Goal: Feedback & Contribution: Submit feedback/report problem

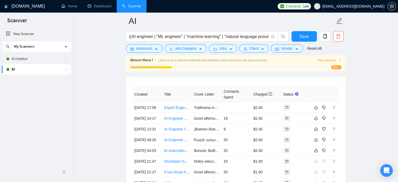
scroll to position [1359, 0]
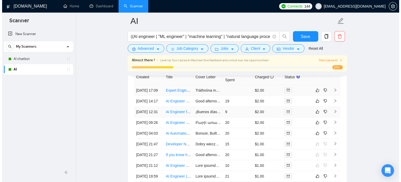
scroll to position [1385, 0]
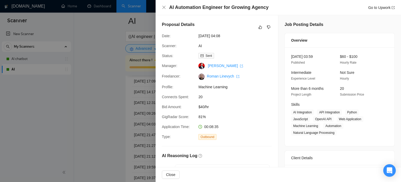
click at [72, 113] on div at bounding box center [200, 91] width 401 height 182
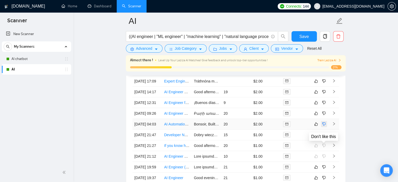
click at [323, 126] on icon "dislike" at bounding box center [324, 124] width 4 height 4
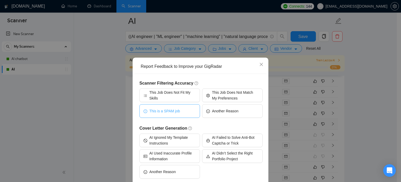
scroll to position [26, 0]
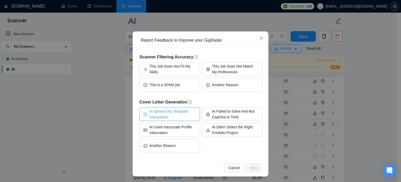
click at [176, 113] on span "AI Ignored My Template Instructions" at bounding box center [172, 113] width 47 height 11
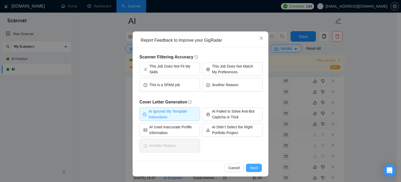
click at [250, 167] on span "Next" at bounding box center [254, 168] width 8 height 6
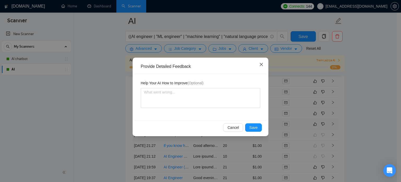
click at [260, 66] on icon "close" at bounding box center [262, 64] width 4 height 4
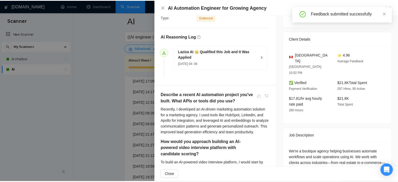
scroll to position [131, 0]
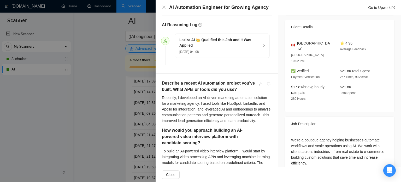
click at [91, 122] on div at bounding box center [200, 91] width 401 height 182
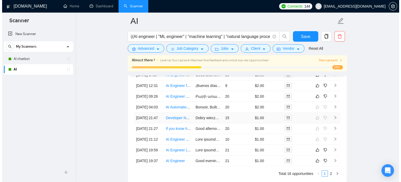
scroll to position [1411, 0]
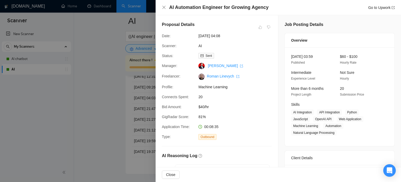
click at [89, 120] on div at bounding box center [200, 91] width 401 height 182
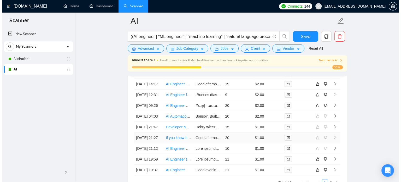
scroll to position [1385, 0]
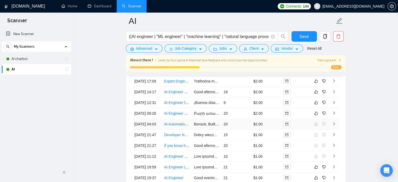
click at [333, 125] on icon "right" at bounding box center [334, 124] width 4 height 4
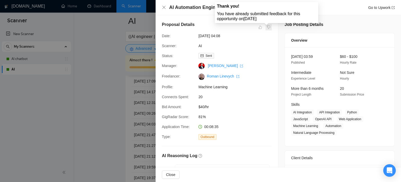
click at [267, 28] on span at bounding box center [269, 27] width 6 height 6
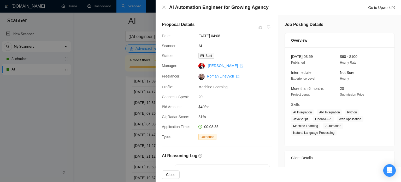
drag, startPoint x: 86, startPoint y: 103, endPoint x: 92, endPoint y: 107, distance: 7.5
click at [86, 103] on div at bounding box center [200, 91] width 401 height 182
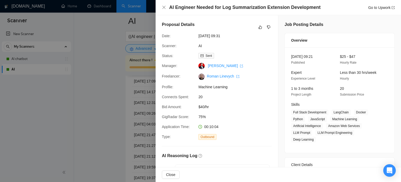
click at [108, 71] on div at bounding box center [200, 91] width 401 height 182
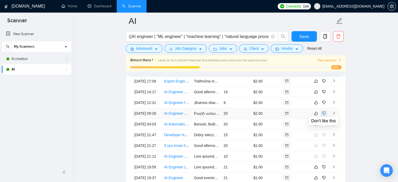
click at [323, 115] on icon "dislike" at bounding box center [324, 113] width 4 height 4
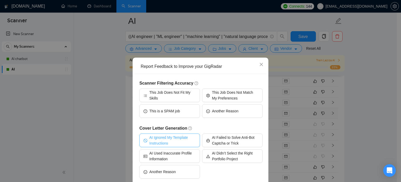
click at [160, 141] on span "AI Ignored My Template Instructions" at bounding box center [172, 139] width 47 height 11
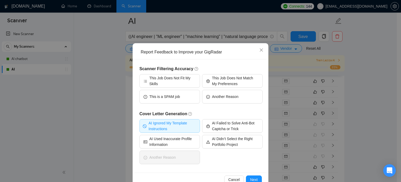
scroll to position [27, 0]
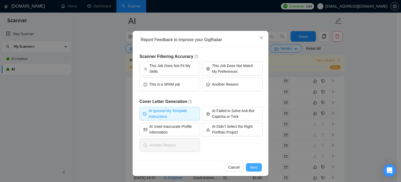
click at [254, 167] on span "Next" at bounding box center [254, 167] width 8 height 6
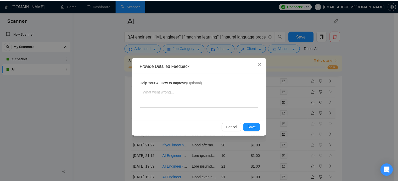
scroll to position [0, 0]
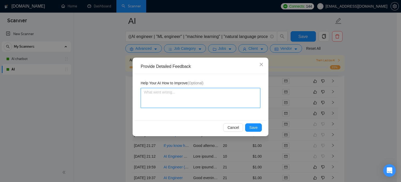
click at [166, 104] on textarea at bounding box center [201, 98] width 120 height 20
paste textarea "The first sentence is meaningless: “Log data can be overwhelming, but with the …"
type textarea "The first sentence is meaningless: “Log data can be overwhelming, but with the …"
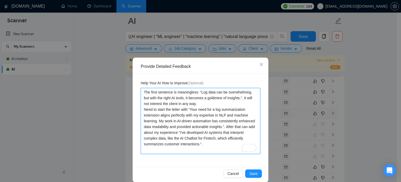
type textarea "The first sentence is meaningless: “Log data can be overwhelming, but with the …"
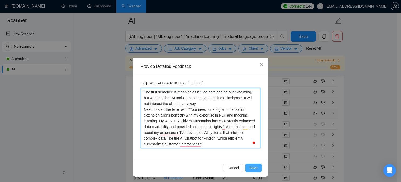
type textarea "The first sentence is meaningless: “Log data can be overwhelming, but with the …"
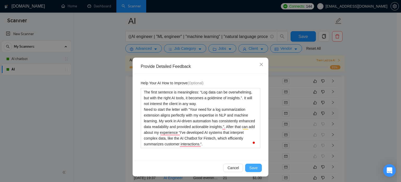
click at [254, 167] on span "Save" at bounding box center [254, 168] width 8 height 6
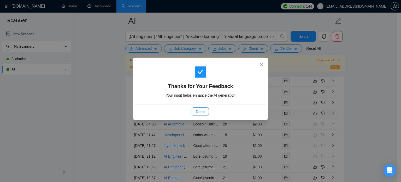
click at [201, 111] on span "Done" at bounding box center [200, 111] width 9 height 6
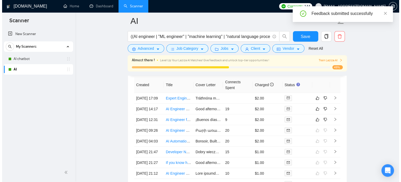
scroll to position [1359, 0]
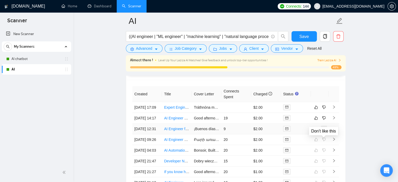
click at [325, 131] on icon "dislike" at bounding box center [324, 128] width 4 height 4
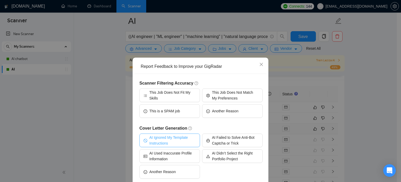
click at [182, 141] on span "AI Ignored My Template Instructions" at bounding box center [172, 139] width 47 height 11
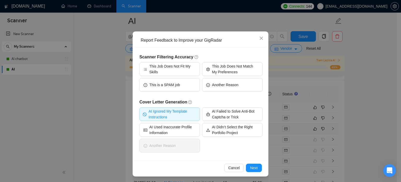
scroll to position [27, 0]
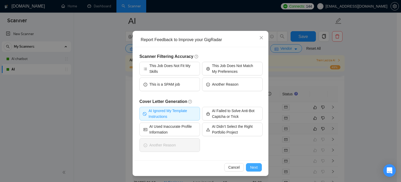
click at [256, 166] on span "Next" at bounding box center [254, 167] width 8 height 6
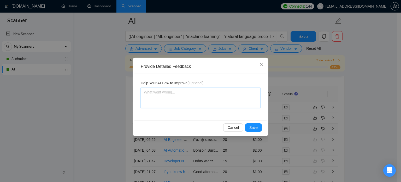
click at [186, 98] on textarea at bounding box center [201, 98] width 120 height 20
paste textarea "Do not use long dashes. Use short dashes and be sure to leave a space before an…"
type textarea "Do not use long dashes. Use short dashes and be sure to leave a space before an…"
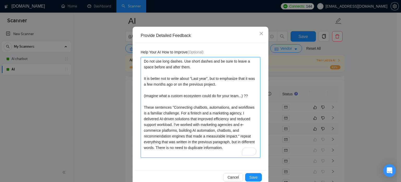
scroll to position [41, 0]
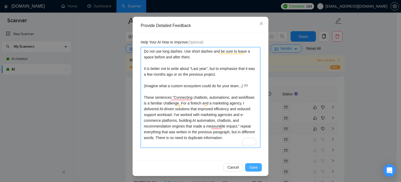
type textarea "Do not use long dashes. Use short dashes and be sure to leave a space before an…"
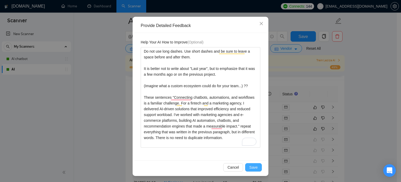
click at [247, 166] on button "Save" at bounding box center [253, 167] width 17 height 8
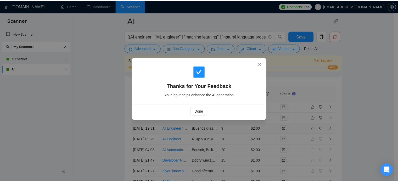
scroll to position [0, 0]
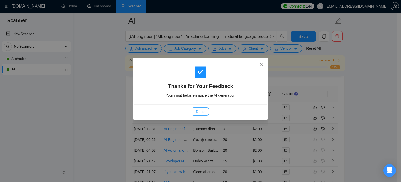
click at [200, 112] on span "Done" at bounding box center [200, 111] width 9 height 6
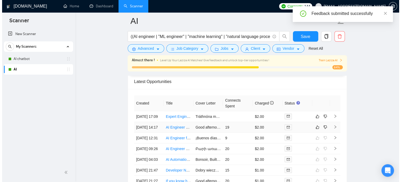
scroll to position [1359, 0]
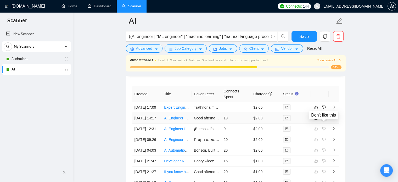
click at [323, 120] on icon "dislike" at bounding box center [324, 118] width 4 height 4
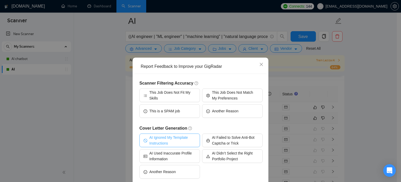
click at [188, 138] on span "AI Ignored My Template Instructions" at bounding box center [172, 139] width 47 height 11
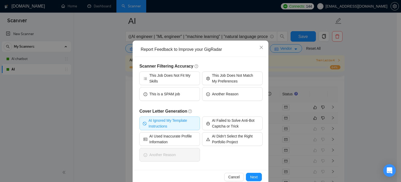
scroll to position [27, 0]
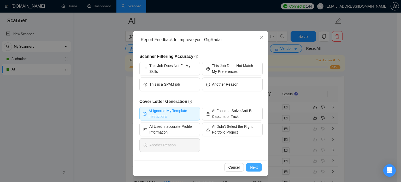
click at [252, 168] on span "Next" at bounding box center [254, 167] width 8 height 6
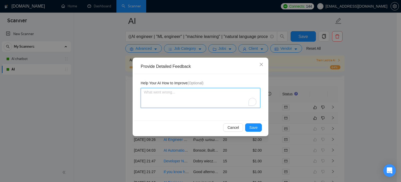
click at [216, 99] on textarea "To enrich screen reader interactions, please activate Accessibility in Grammarl…" at bounding box center [201, 98] width 120 height 20
paste textarea "Do not use long dashes. Use short dashes and be sure to leave a space before an…"
type textarea "Do not use long dashes. Use short dashes and be sure to leave a space before an…"
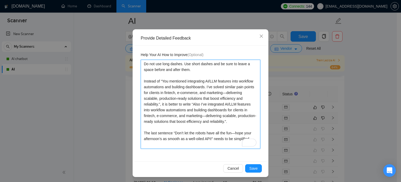
scroll to position [29, 0]
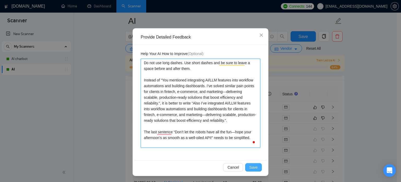
type textarea "Do not use long dashes. Use short dashes and be sure to leave a space before an…"
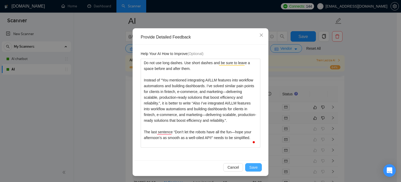
click at [253, 166] on span "Save" at bounding box center [254, 167] width 8 height 6
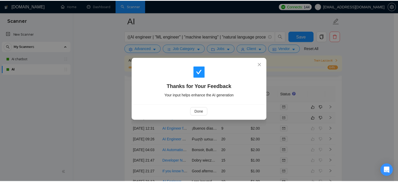
scroll to position [0, 0]
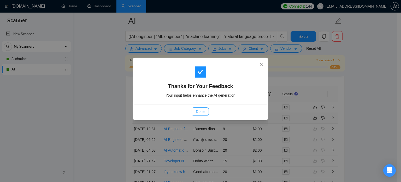
click at [199, 112] on span "Done" at bounding box center [200, 111] width 9 height 6
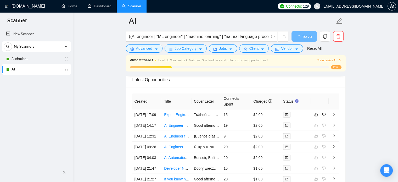
scroll to position [1271, 0]
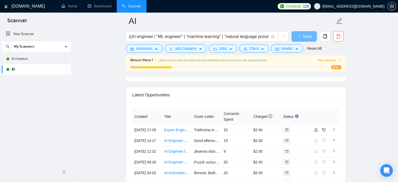
drag, startPoint x: 25, startPoint y: 59, endPoint x: 117, endPoint y: 88, distance: 96.2
click at [25, 59] on link "AI chatbot" at bounding box center [36, 59] width 50 height 10
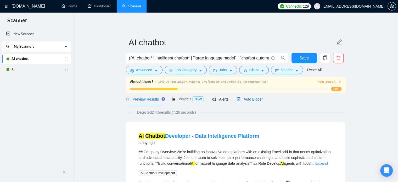
click at [241, 98] on span "Auto Bidder" at bounding box center [250, 99] width 26 height 4
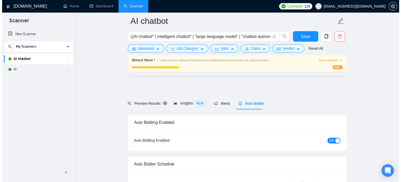
scroll to position [1255, 0]
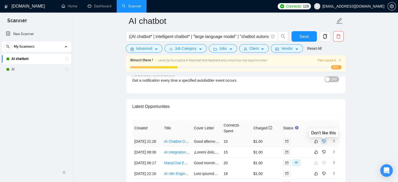
click at [324, 141] on icon "dislike" at bounding box center [324, 141] width 4 height 4
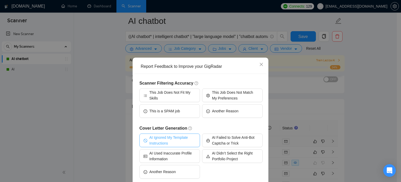
click at [161, 137] on span "AI Ignored My Template Instructions" at bounding box center [172, 139] width 47 height 11
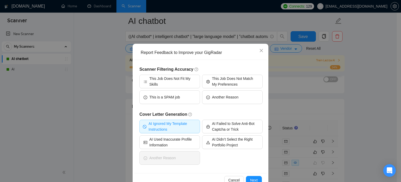
scroll to position [27, 0]
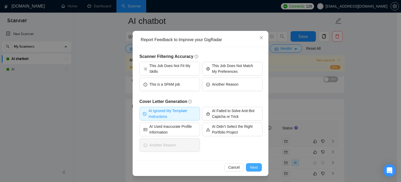
click at [252, 166] on span "Next" at bounding box center [254, 167] width 8 height 6
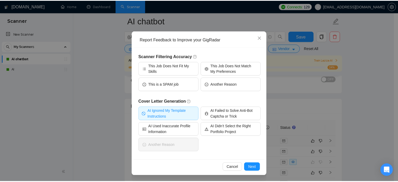
scroll to position [0, 0]
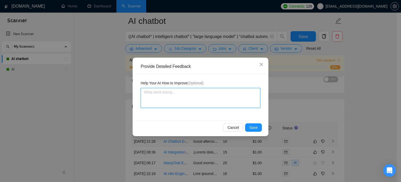
click at [188, 97] on textarea at bounding box center [201, 98] width 120 height 20
paste textarea "don't write this: "Ready to supercharge your data platform?" Begin by describin…"
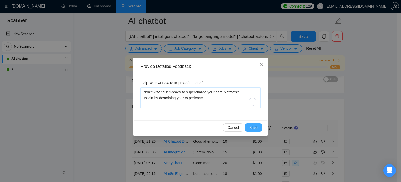
type textarea "don't write this: "Ready to supercharge your data platform?" Begin by describin…"
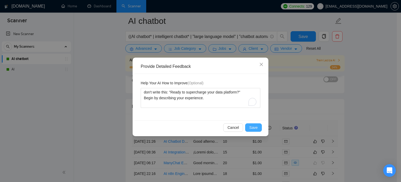
click at [257, 128] on span "Save" at bounding box center [254, 127] width 8 height 6
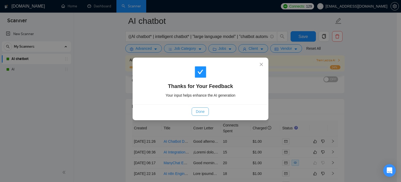
click at [201, 112] on span "Done" at bounding box center [200, 111] width 9 height 6
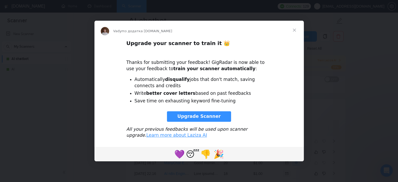
click at [197, 118] on span "Upgrade Scanner" at bounding box center [198, 115] width 43 height 5
click at [294, 30] on span "Закрити" at bounding box center [294, 30] width 19 height 19
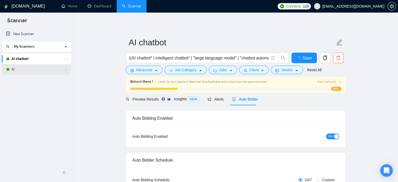
click at [16, 69] on link "AI" at bounding box center [36, 69] width 50 height 10
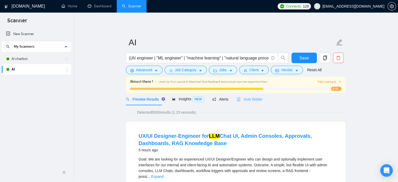
click at [243, 102] on div "Auto Bidder" at bounding box center [250, 99] width 26 height 12
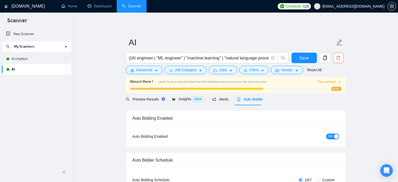
checkbox input "true"
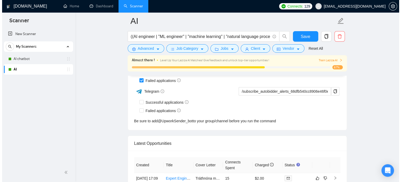
scroll to position [1359, 0]
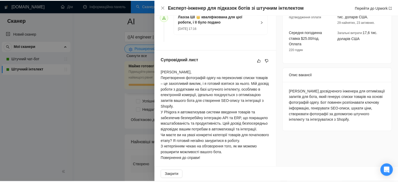
scroll to position [183, 0]
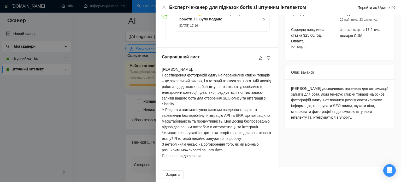
drag, startPoint x: 86, startPoint y: 84, endPoint x: 97, endPoint y: 79, distance: 12.6
click at [86, 84] on div at bounding box center [200, 91] width 401 height 182
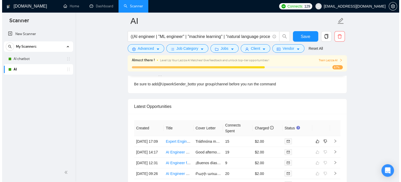
scroll to position [1333, 0]
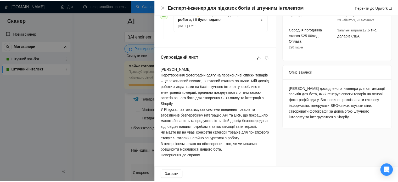
scroll to position [191, 0]
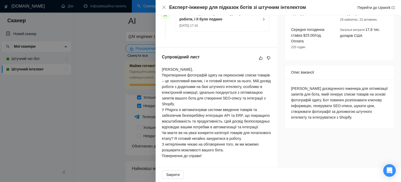
click at [44, 103] on div at bounding box center [200, 91] width 401 height 182
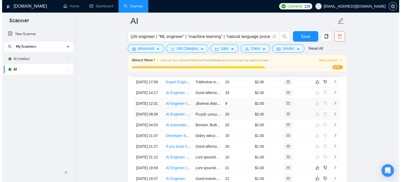
scroll to position [1385, 0]
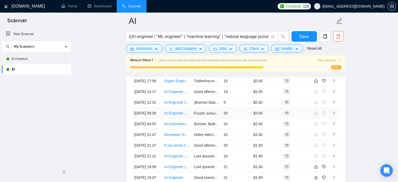
click at [333, 114] on icon "right" at bounding box center [334, 113] width 4 height 4
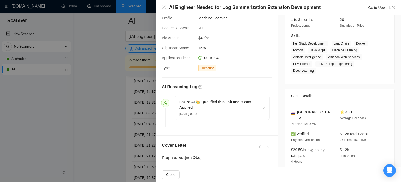
scroll to position [105, 0]
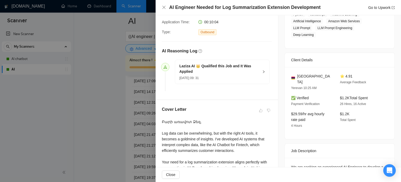
click at [263, 71] on icon "right" at bounding box center [263, 71] width 3 height 3
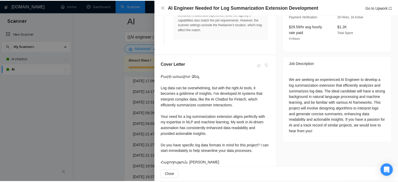
scroll to position [183, 0]
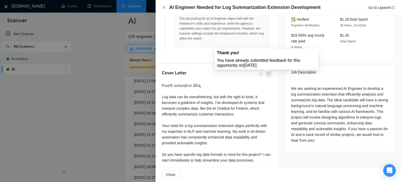
click at [268, 75] on span at bounding box center [269, 74] width 6 height 6
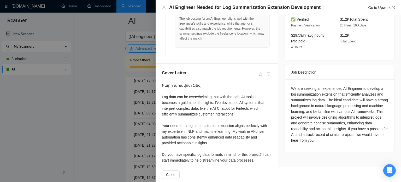
click at [113, 92] on div at bounding box center [200, 91] width 401 height 182
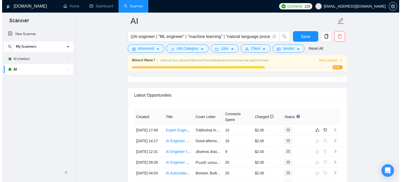
scroll to position [1333, 0]
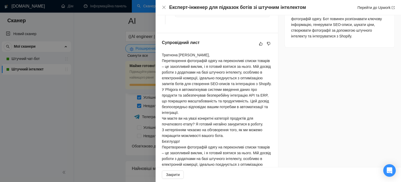
scroll to position [247, 0]
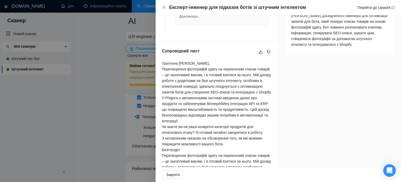
drag, startPoint x: 99, startPoint y: 94, endPoint x: 134, endPoint y: 93, distance: 35.3
click at [99, 94] on div at bounding box center [200, 91] width 401 height 182
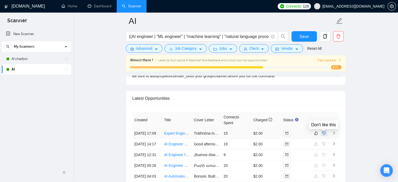
click at [323, 133] on icon "dislike" at bounding box center [324, 133] width 4 height 4
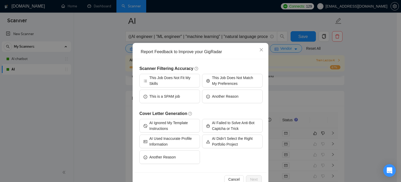
scroll to position [27, 0]
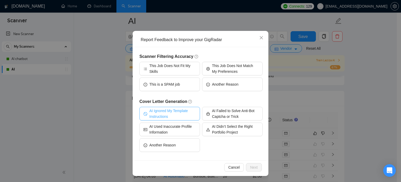
click at [163, 114] on span "AI Ignored My Template Instructions" at bounding box center [172, 113] width 47 height 11
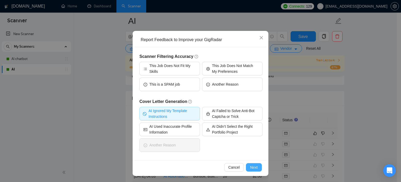
click at [251, 168] on span "Next" at bounding box center [254, 167] width 8 height 6
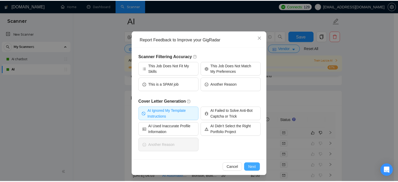
scroll to position [0, 0]
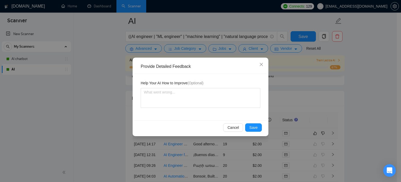
click at [373, 69] on div "Provide Detailed Feedback Help Your AI How to Improve (Optional) Cancel Save" at bounding box center [200, 91] width 401 height 182
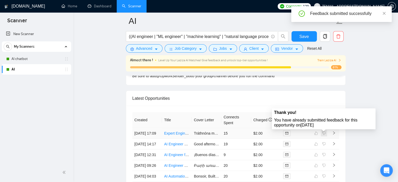
click at [322, 134] on span at bounding box center [323, 133] width 6 height 6
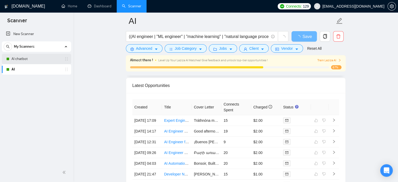
click at [22, 59] on link "AI chatbot" at bounding box center [36, 59] width 50 height 10
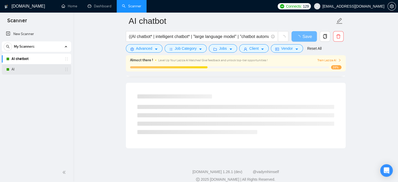
click at [16, 69] on link "AI" at bounding box center [36, 69] width 50 height 10
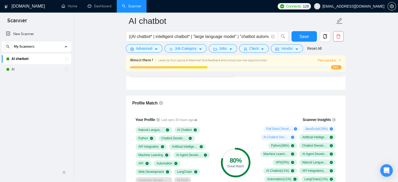
scroll to position [287, 0]
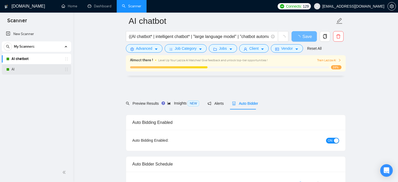
drag, startPoint x: 0, startPoint y: 0, endPoint x: 23, endPoint y: 69, distance: 72.5
click at [23, 69] on link "AI" at bounding box center [36, 69] width 50 height 10
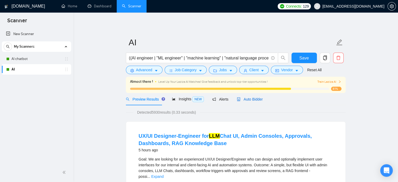
click at [243, 99] on span "Auto Bidder" at bounding box center [250, 99] width 26 height 4
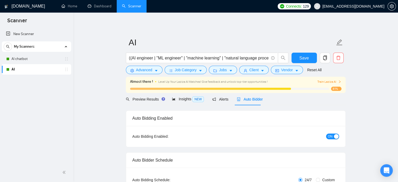
checkbox input "true"
